Goal: Task Accomplishment & Management: Use online tool/utility

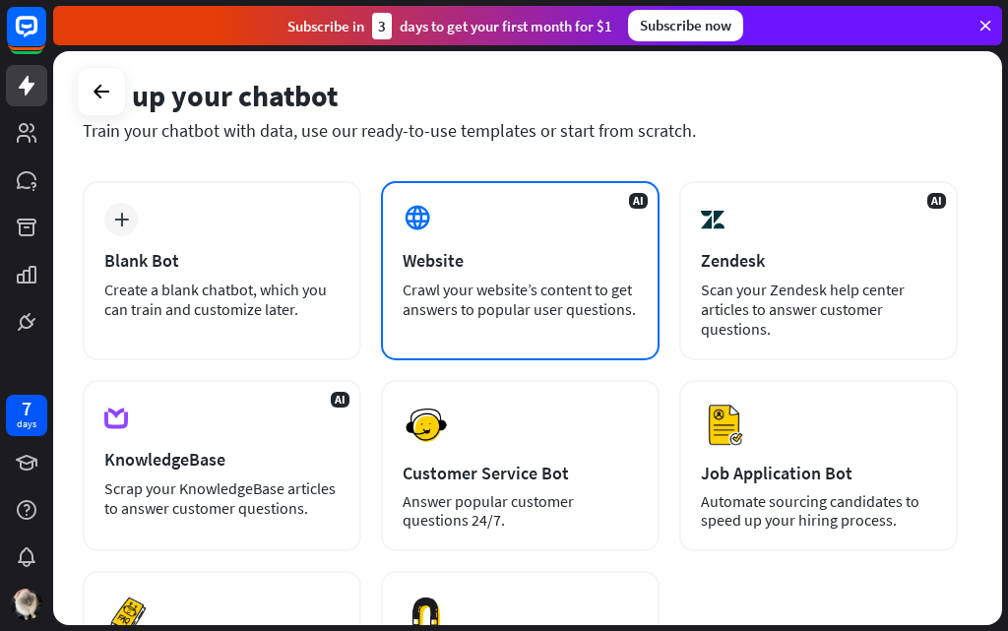
scroll to position [61, 0]
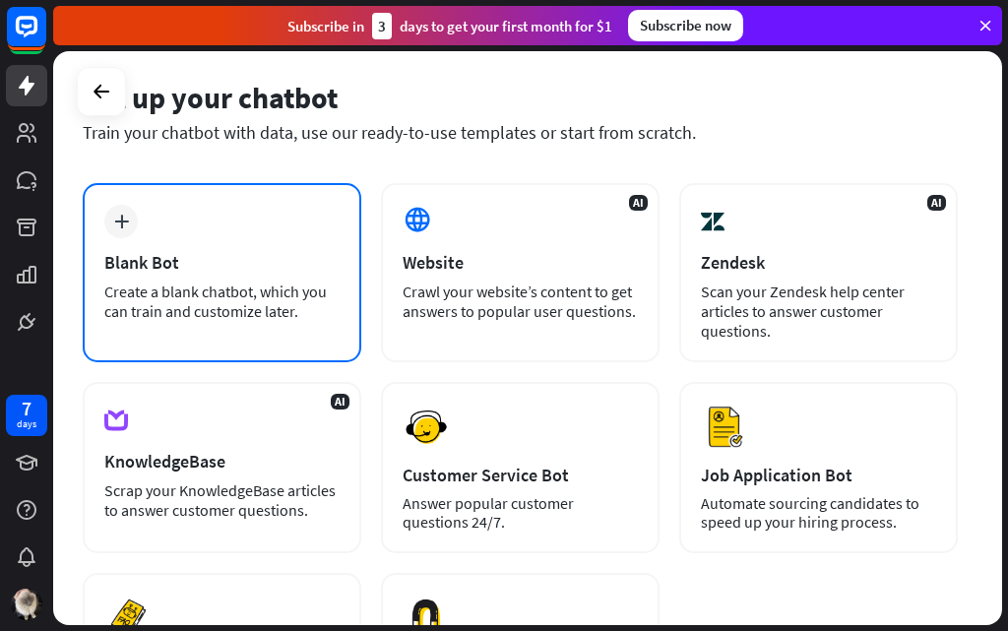
click at [270, 297] on div "Create a blank chatbot, which you can train and customize later." at bounding box center [221, 301] width 235 height 39
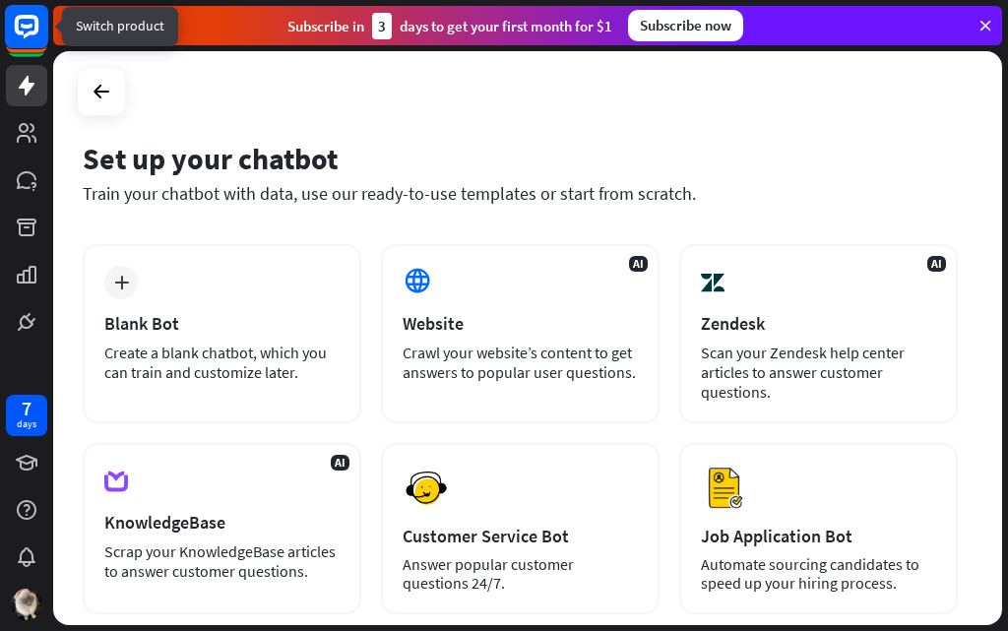
click at [13, 30] on rect at bounding box center [26, 26] width 43 height 43
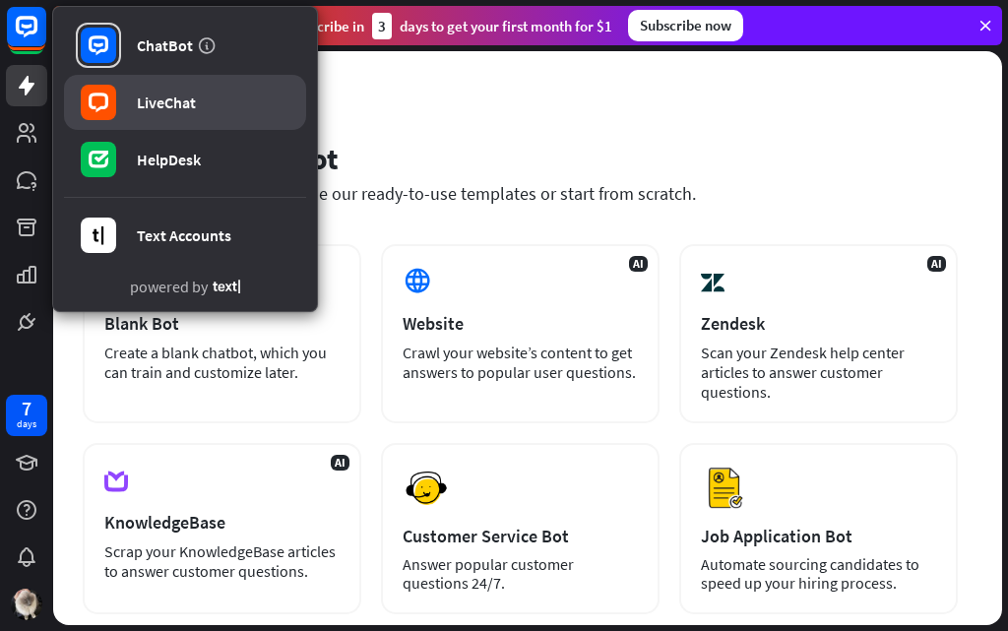
click at [238, 100] on link "LiveChat" at bounding box center [185, 102] width 242 height 55
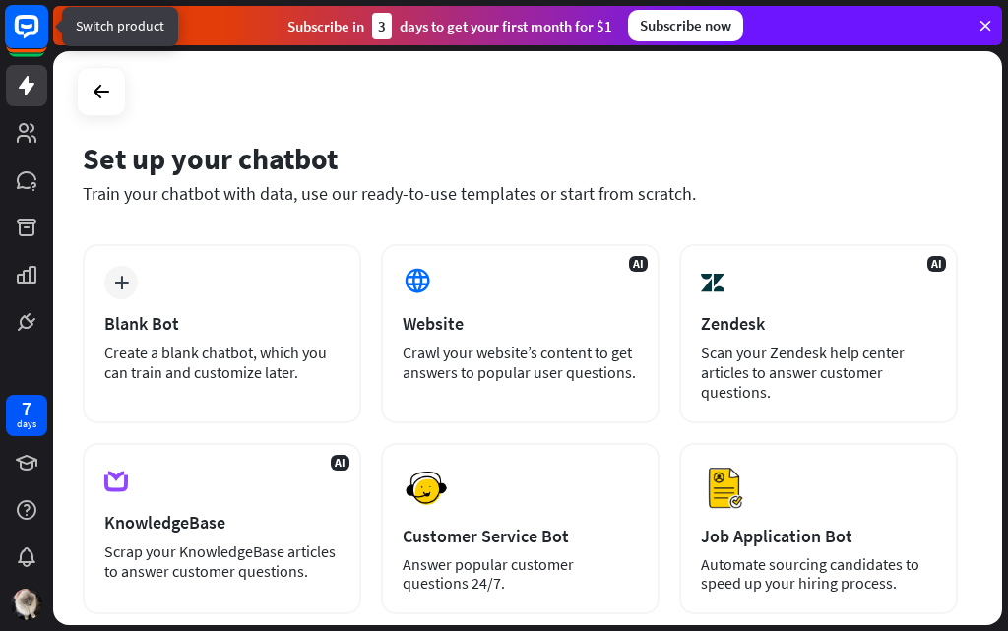
click at [43, 38] on rect at bounding box center [26, 26] width 43 height 43
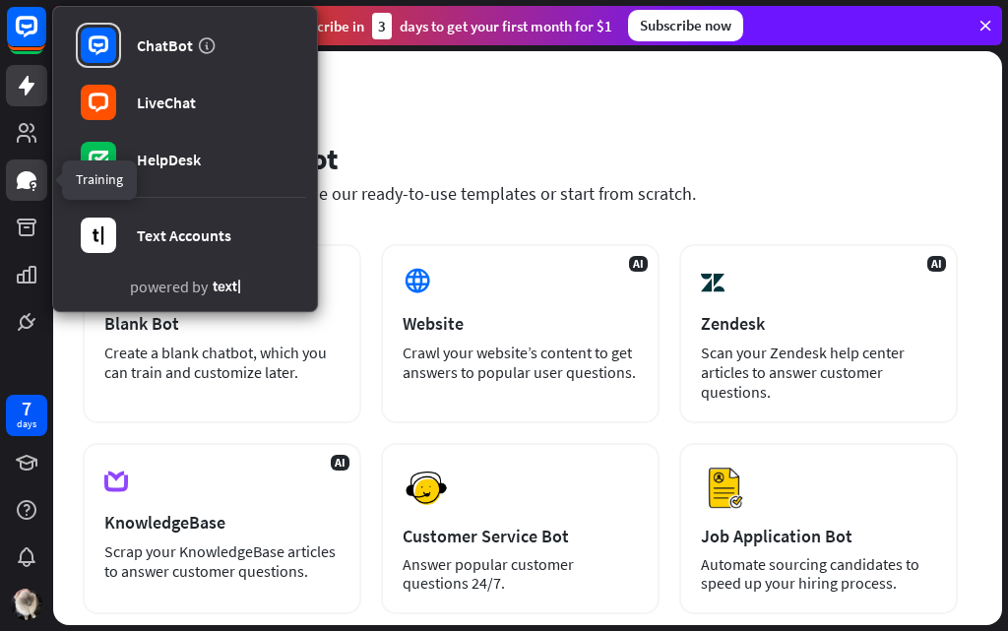
click at [18, 194] on link at bounding box center [26, 180] width 41 height 41
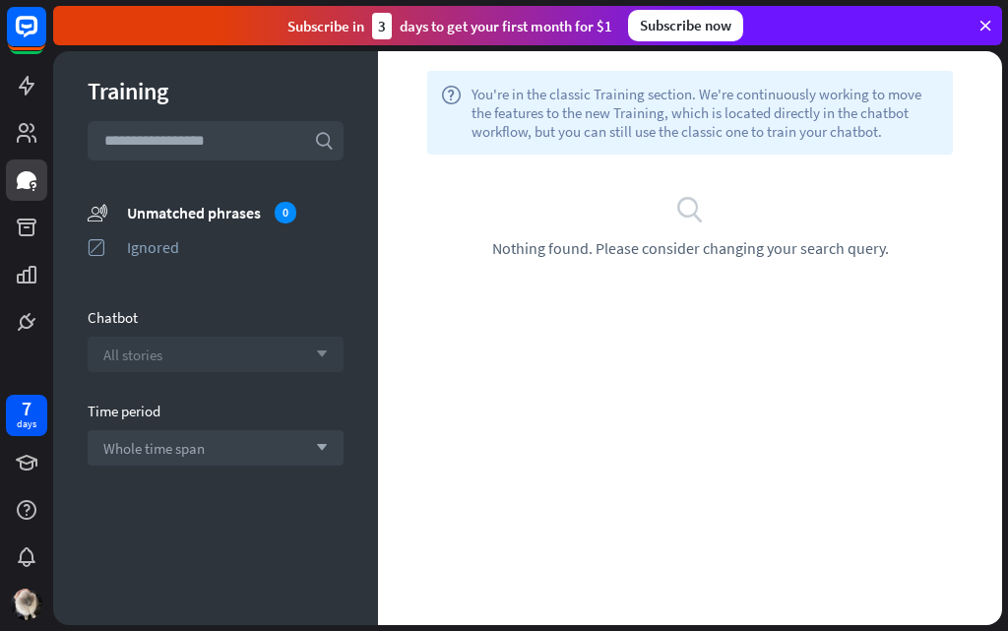
click at [186, 357] on div "All stories arrow_down" at bounding box center [216, 354] width 256 height 35
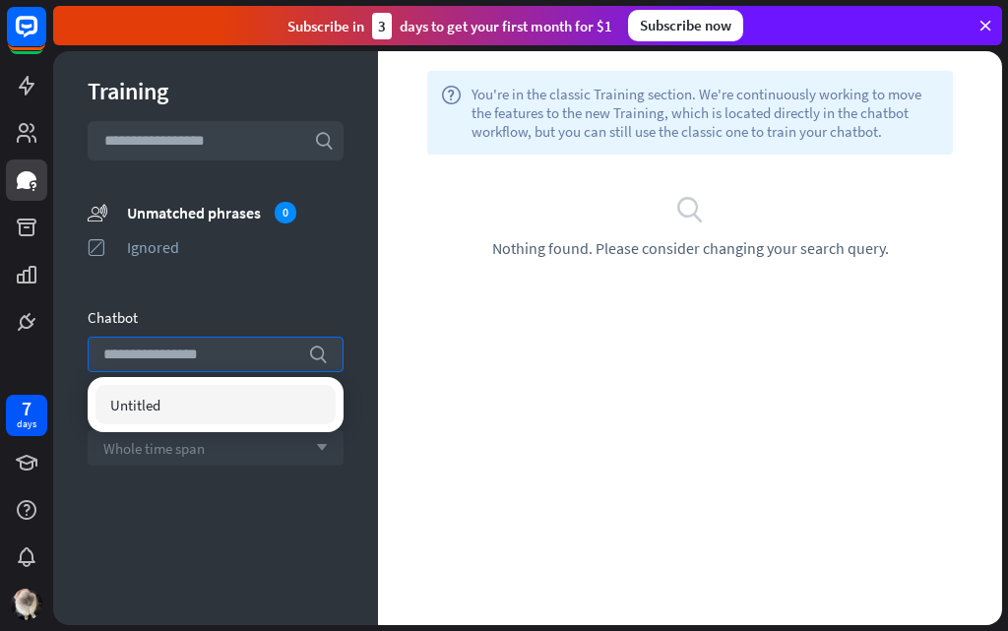
click at [176, 463] on div "Whole time span arrow_down" at bounding box center [216, 447] width 256 height 35
